Goal: Check status: Check status

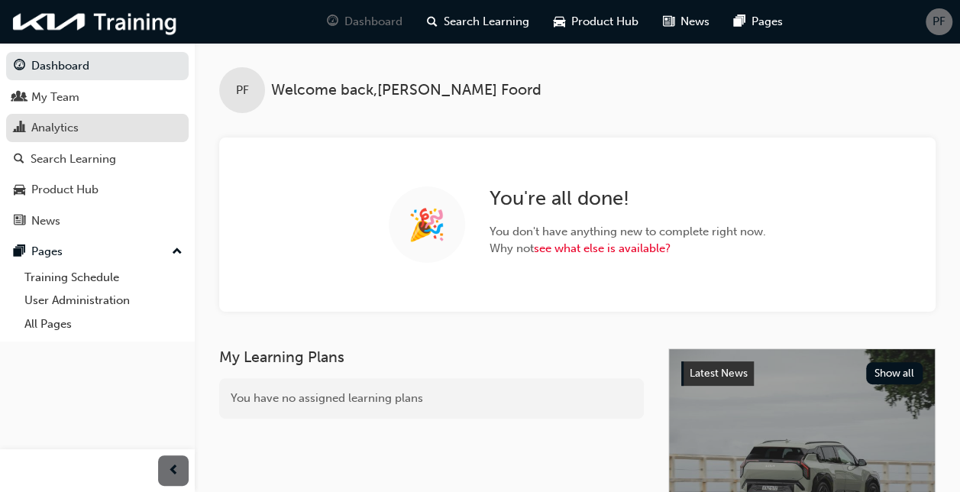
click at [50, 128] on div "Analytics" at bounding box center [54, 128] width 47 height 18
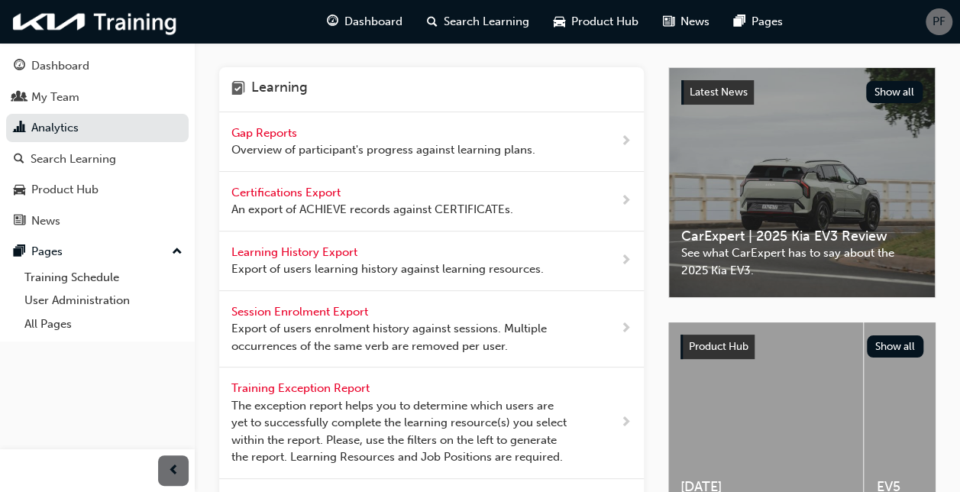
click at [274, 132] on span "Gap Reports" at bounding box center [265, 133] width 69 height 14
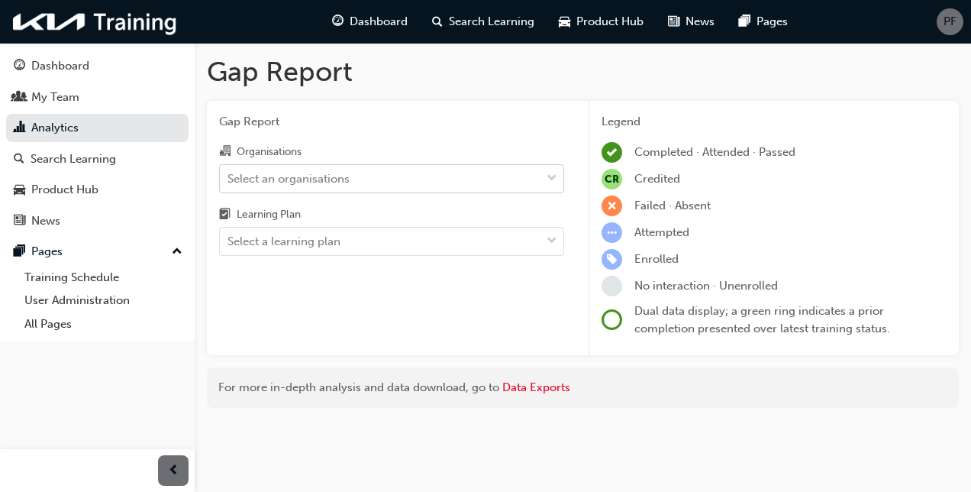
click at [336, 180] on div "Select an organisations" at bounding box center [289, 178] width 122 height 18
click at [229, 180] on input "Organisations Select an organisations" at bounding box center [229, 177] width 2 height 13
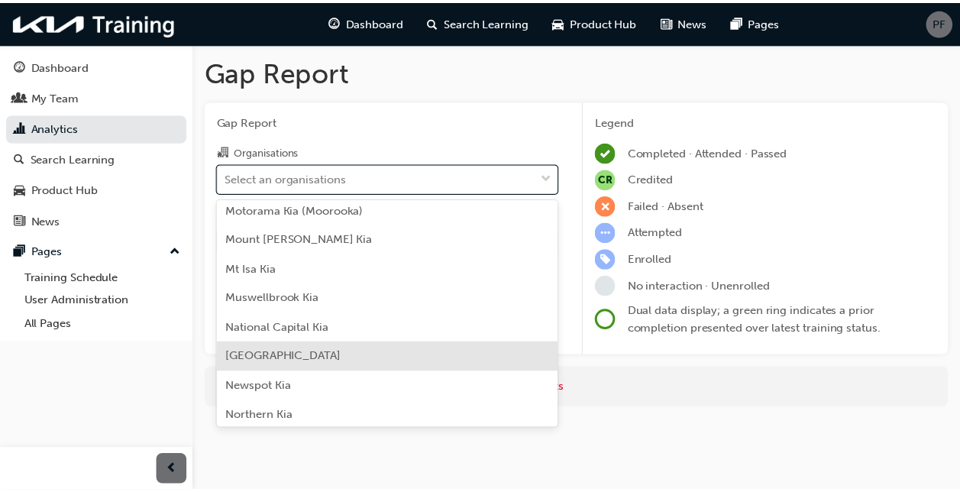
scroll to position [2748, 0]
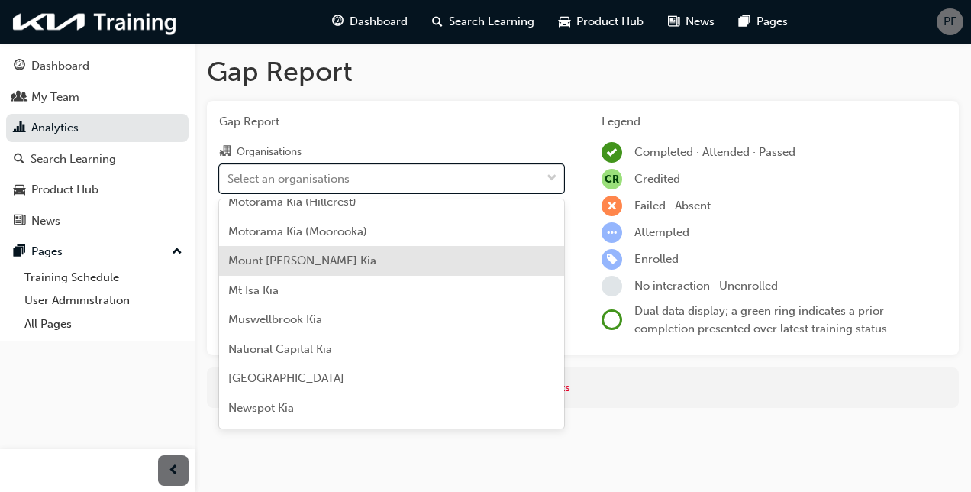
click at [362, 258] on div "Mount Barker Kia" at bounding box center [391, 261] width 345 height 30
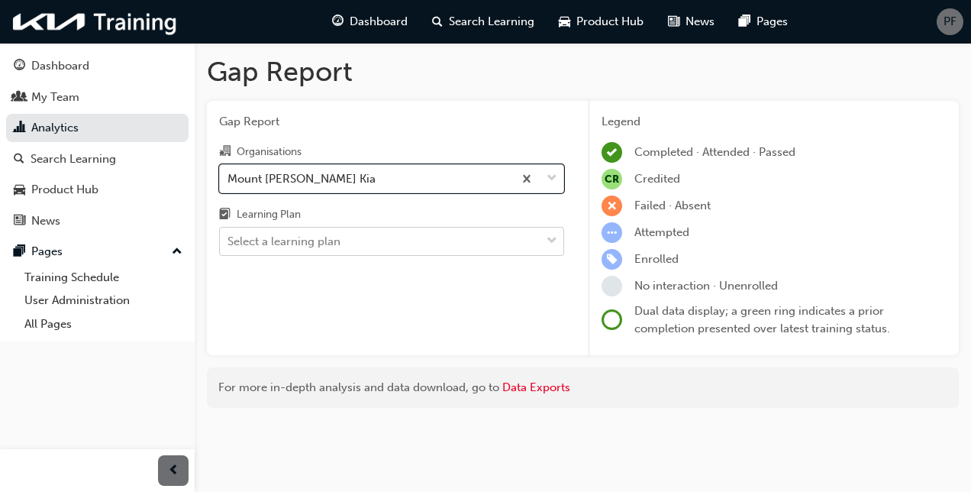
click at [370, 244] on div "Select a learning plan" at bounding box center [380, 241] width 321 height 27
click at [229, 244] on input "Learning Plan Select a learning plan" at bounding box center [229, 240] width 2 height 13
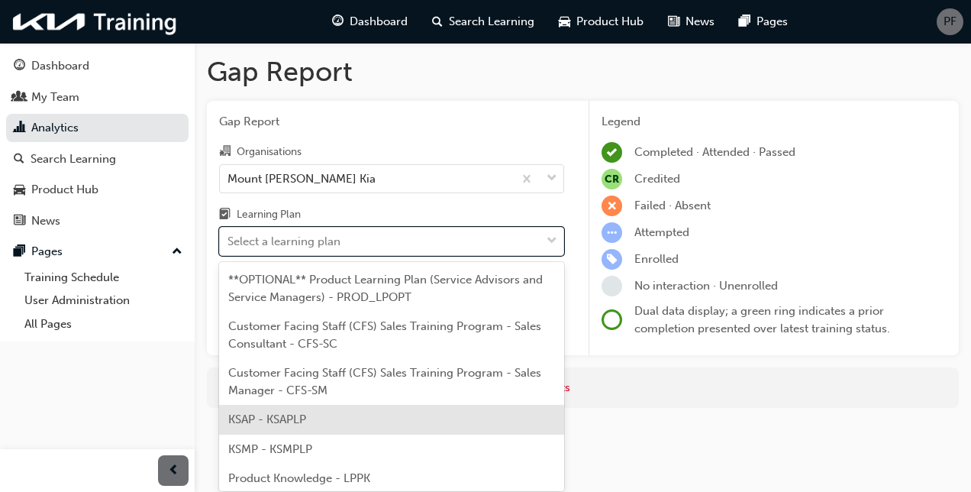
click at [321, 421] on div "KSAP - KSAPLP" at bounding box center [391, 420] width 345 height 30
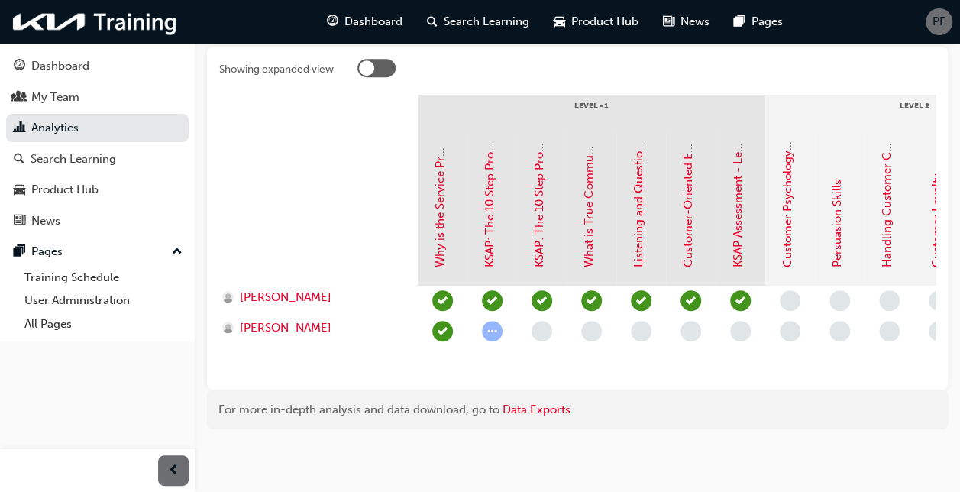
scroll to position [256, 0]
